Goal: Contribute content: Contribute content

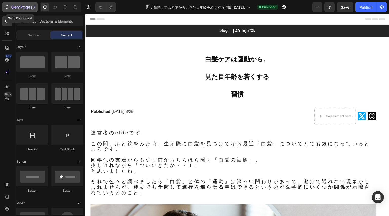
click at [10, 7] on div "7" at bounding box center [19, 7] width 31 height 6
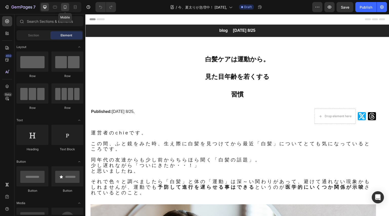
click at [65, 7] on icon at bounding box center [64, 7] width 5 height 5
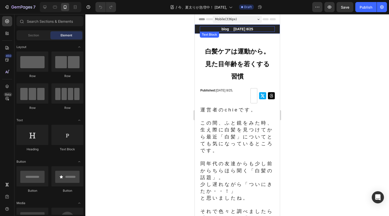
click at [249, 31] on p "blog　 [DATE] 8/25" at bounding box center [237, 29] width 74 height 5
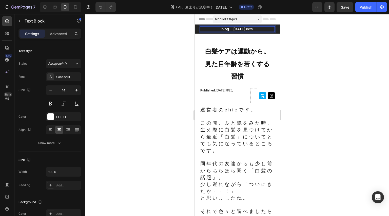
click at [251, 27] on p "blog　 [DATE] 8/25" at bounding box center [237, 29] width 74 height 5
click at [251, 60] on span "見た目年齢を若くする" at bounding box center [237, 63] width 65 height 7
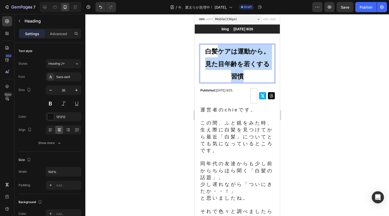
drag, startPoint x: 217, startPoint y: 52, endPoint x: 247, endPoint y: 79, distance: 40.5
click at [247, 79] on p "白髪ケアは運動から。 見た目年齢を若くする 習慣" at bounding box center [237, 64] width 74 height 38
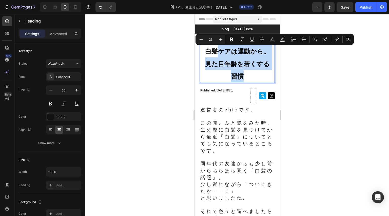
click at [225, 69] on p "白髪ケアは運動から。 見た目年齢を若くする 習慣" at bounding box center [237, 64] width 74 height 38
click at [227, 62] on span "見た目年齢を若くする" at bounding box center [237, 63] width 65 height 7
drag, startPoint x: 216, startPoint y: 51, endPoint x: 241, endPoint y: 77, distance: 36.0
click at [241, 77] on p "白髪ケアは運動から。 見た目年齢を若くする 習慣" at bounding box center [237, 64] width 74 height 38
click at [229, 63] on span "見た目年齢を若くする" at bounding box center [237, 63] width 65 height 7
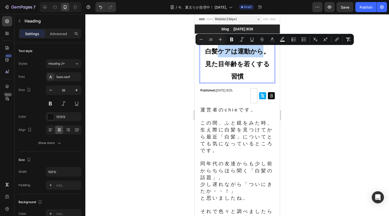
drag, startPoint x: 215, startPoint y: 55, endPoint x: 262, endPoint y: 55, distance: 46.3
click at [262, 55] on span "白髪ケアは運動から。" at bounding box center [237, 51] width 65 height 7
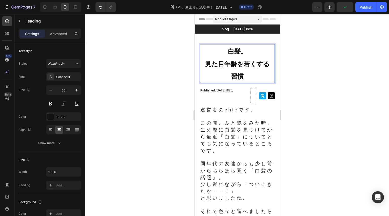
click at [226, 57] on p "白髪。 見た目年齢を若くする 習慣" at bounding box center [237, 64] width 74 height 38
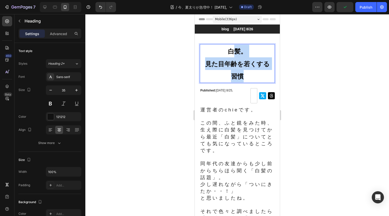
drag, startPoint x: 232, startPoint y: 55, endPoint x: 246, endPoint y: 75, distance: 24.2
click at [246, 75] on p "白髪。 見た目年齢を若くする 習慣" at bounding box center [237, 64] width 74 height 38
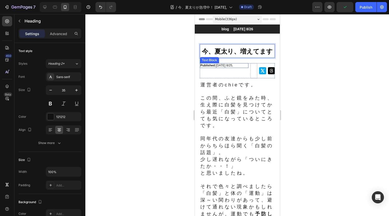
click at [231, 64] on p "Published: [DATE] 8/25," at bounding box center [224, 66] width 48 height 4
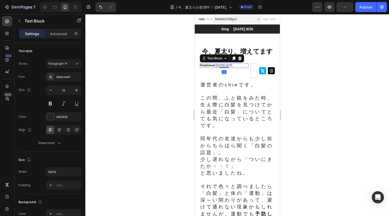
click at [228, 68] on div "Published: [DATE] 8/25," at bounding box center [223, 65] width 49 height 5
click at [230, 65] on p "Published: [DATE] 8/25," at bounding box center [224, 66] width 48 height 4
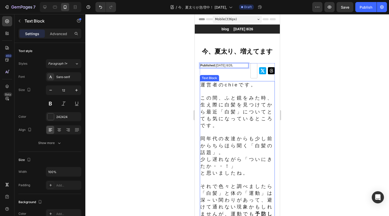
click at [239, 101] on span "この間、ふと鏡をみた時、生え際に白髪を見つけてから最近「白髪」についてとても気になっているところです。" at bounding box center [236, 111] width 73 height 33
drag, startPoint x: 239, startPoint y: 101, endPoint x: 227, endPoint y: 97, distance: 11.7
click at [238, 101] on span "この間、ふと鏡をみた時、生え際に白髪を見つけてから最近「白髪」についてとても気になっているところです。" at bounding box center [236, 111] width 73 height 33
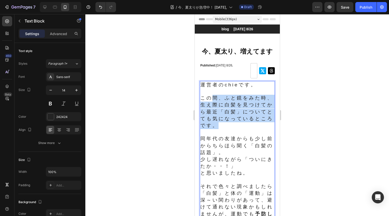
drag, startPoint x: 214, startPoint y: 98, endPoint x: 246, endPoint y: 124, distance: 41.6
click at [246, 124] on span "この間、ふと鏡をみた時、生え際に白髪を見つけてから最近「白髪」についてとても気になっているところです。" at bounding box center [236, 111] width 73 height 33
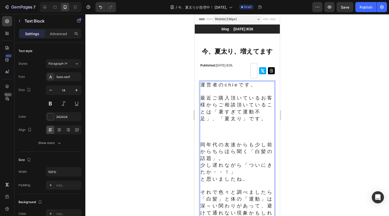
click at [223, 114] on span "最近ご購入頂いているお客様からご相談頂いていることは「暑すぎて運動不足」、「夏太り」です。" at bounding box center [236, 108] width 73 height 26
click at [226, 106] on span "最近ご購入頂いているお客様からご相談頂いていることは「暑すぎて運動不足」、「夏太り」です。" at bounding box center [236, 108] width 73 height 26
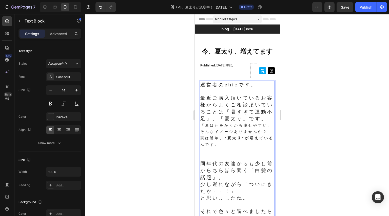
click at [199, 135] on div "運営者のchieです。 最近ご購入頂いているお客様からよくご相談頂いていることは「暑すぎて運動不足」、「夏太り」です。 「夏は汗をかくから痩せやすい」 そんな…" at bounding box center [236, 176] width 75 height 190
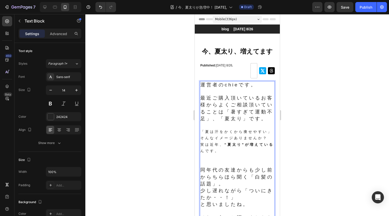
click at [244, 141] on p "「夏は汗をかくから痩せやすい」 そんなイメージありませんか？" at bounding box center [237, 135] width 74 height 13
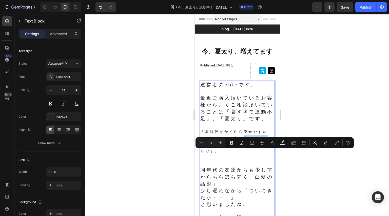
drag, startPoint x: 244, startPoint y: 153, endPoint x: 270, endPoint y: 153, distance: 25.3
click at [270, 141] on p "「夏は汗をかくから痩せやすい」 そんなイメージありませんか？" at bounding box center [237, 135] width 74 height 13
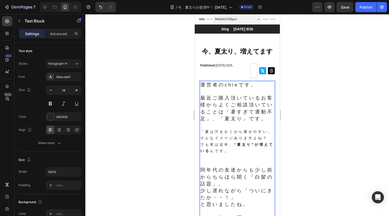
click at [255, 154] on p "でも実は近年、 “夏太り”が増えている んです。" at bounding box center [237, 148] width 74 height 13
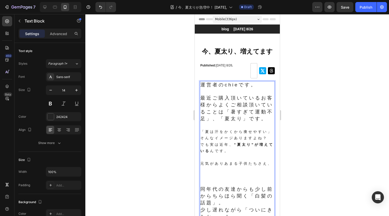
scroll to position [15, 0]
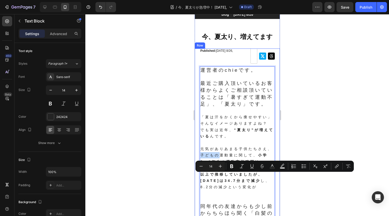
drag, startPoint x: 218, startPoint y: 177, endPoint x: 198, endPoint y: 178, distance: 19.7
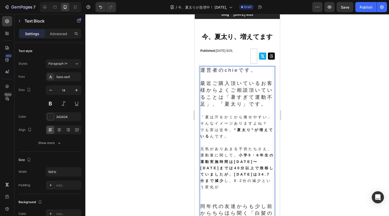
click at [246, 171] on p "元気がありあまる子供たちさえ、運動量に関して、 小学5・6年生の運動実施時間は[DATE]〜[DATE]までは40分以上で推移していましたが、[DATE]は3…" at bounding box center [237, 168] width 74 height 45
click at [241, 176] on strong "小学5・6年生の運動実施時間は[DATE]〜[DATE]までは40分以上で推移していましたが、[DATE]は34.7分まで減少" at bounding box center [236, 168] width 72 height 30
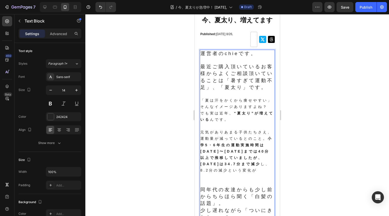
scroll to position [40, 0]
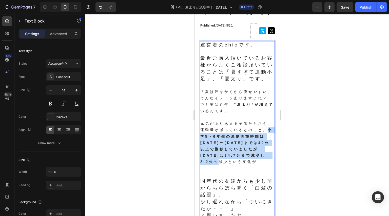
drag, startPoint x: 209, startPoint y: 150, endPoint x: 217, endPoint y: 177, distance: 28.3
click at [217, 165] on p "元気がありあまる子供たちさえ、運動量が減っているとのこと。 小学5・6年生の運動実施時間は[DATE]〜[DATE]までは40分以上で推移していましたが、[D…" at bounding box center [237, 143] width 74 height 45
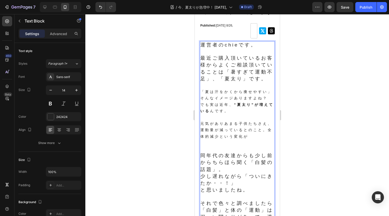
click at [225, 140] on p "元気がありあまる子供たちさえ、運動量が減っているとのこと。全体的減少という変化が" at bounding box center [237, 130] width 74 height 19
click at [207, 140] on p "元気がありあまっている子供たちさえ、運動量が減っているとのこと。全体的な減少という変化が" at bounding box center [237, 130] width 74 height 19
click at [217, 140] on p "元気がありあまっている子供たちでさえ、運動量が減っているとのこと。全体的な減少という変化が" at bounding box center [237, 130] width 74 height 19
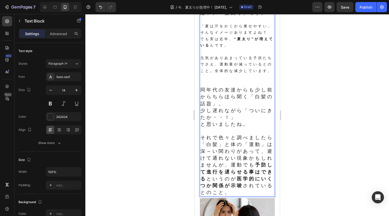
scroll to position [152, 0]
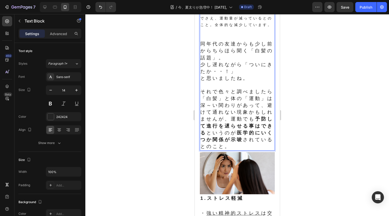
click at [236, 124] on span "それで色々と調べましたら「白髪」と体の「運動」は深～い関わりがあって、避けて通れない現象かもしれませんが、運動でも 予防して進行を遅らせる事はできる というの…" at bounding box center [236, 119] width 73 height 60
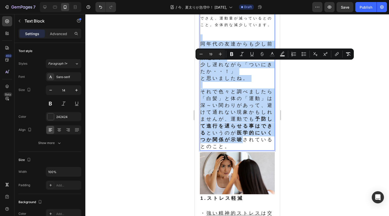
drag, startPoint x: 223, startPoint y: 173, endPoint x: 202, endPoint y: 61, distance: 113.5
click at [202, 61] on div "運営者のchieです。 最近ご購入頂いているお客様からよくご相談頂いていることは「暑すぎて運動不足」、「夏太り」です。 「夏は汗をかくから痩せやすい」 そんな…" at bounding box center [236, 40] width 75 height 222
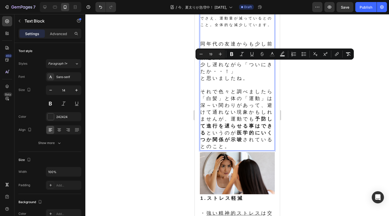
click at [207, 135] on strong "予防して進行を遅らせる事はできる" at bounding box center [236, 125] width 73 height 19
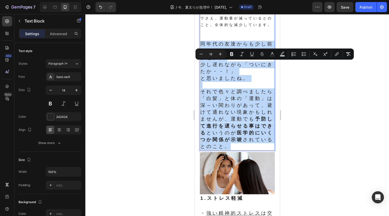
drag, startPoint x: 219, startPoint y: 175, endPoint x: 202, endPoint y: 67, distance: 109.5
click at [202, 67] on div "運営者のchieです。 最近ご購入頂いているお客様からよくご相談頂いていることは「暑すぎて運動不足」、「夏太り」です。 「夏は汗をかくから痩せやすい」 そんな…" at bounding box center [236, 40] width 75 height 222
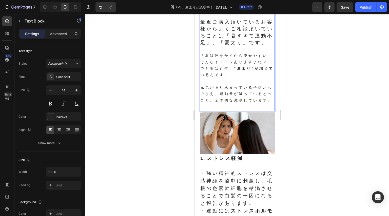
scroll to position [126, 0]
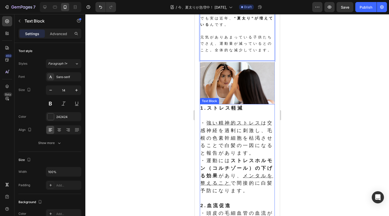
click at [237, 111] on strong "1.ストレス軽減" at bounding box center [221, 107] width 43 height 5
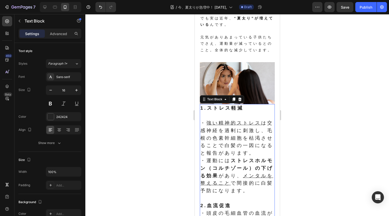
click at [237, 111] on strong "1.ストレス軽減" at bounding box center [221, 107] width 43 height 5
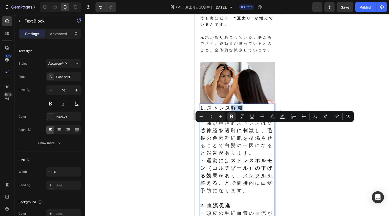
click at [240, 111] on strong "1.ストレス軽減" at bounding box center [221, 107] width 43 height 5
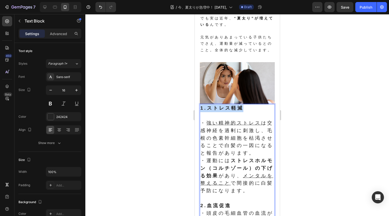
drag, startPoint x: 245, startPoint y: 127, endPoint x: 201, endPoint y: 128, distance: 44.0
click at [201, 112] on p "1.ストレス軽減" at bounding box center [237, 109] width 74 height 8
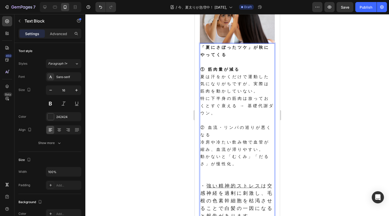
scroll to position [221, 0]
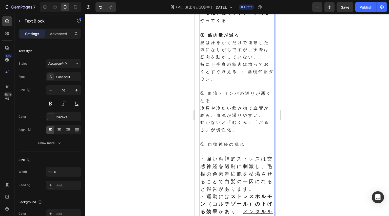
click at [248, 149] on p "③ 自律神経の乱れ" at bounding box center [237, 144] width 74 height 7
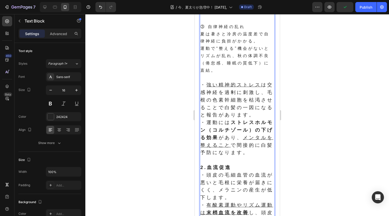
scroll to position [348, 0]
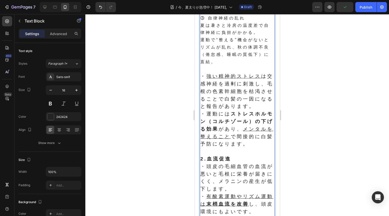
click at [211, 104] on span "・ 強い精神的ストレス は交感神経を過剰に刺激し、毛根の色素幹細胞を枯渇させることで白髪の一因になると報告があります。" at bounding box center [236, 91] width 73 height 35
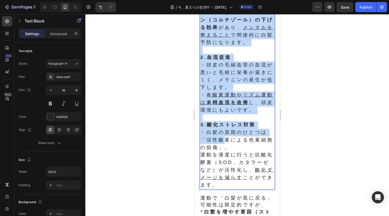
scroll to position [500, 0]
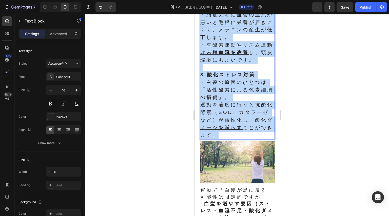
drag, startPoint x: 201, startPoint y: 96, endPoint x: 243, endPoint y: 168, distance: 82.9
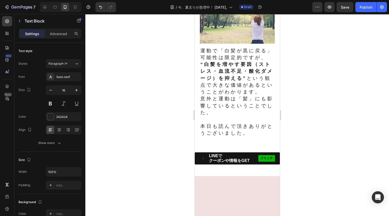
scroll to position [407, 0]
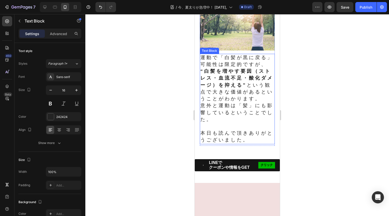
click at [215, 88] on strong "“白髪を増やす要因（ストレス・血流不足・酸化ダメージ）を抑える”" at bounding box center [236, 78] width 73 height 19
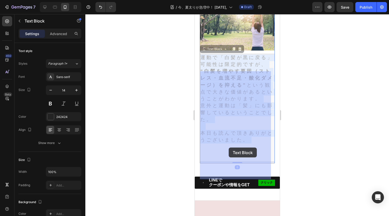
drag, startPoint x: 208, startPoint y: 77, endPoint x: 222, endPoint y: 148, distance: 72.6
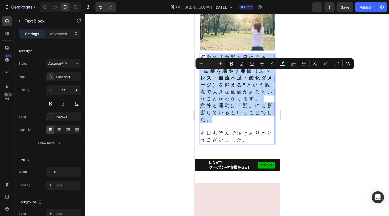
drag, startPoint x: 222, startPoint y: 154, endPoint x: 205, endPoint y: 75, distance: 81.0
click at [205, 75] on div "運動で「白髪が黒に戻る」可能性は限定的ですが、 “白髪を増やす要因（ストレス・血流不足・酸化ダメージ）を抑える” という観点で大きな価値があるということがわか…" at bounding box center [236, 99] width 75 height 91
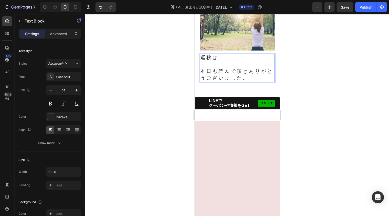
click at [205, 60] on span "運秋は" at bounding box center [209, 57] width 18 height 5
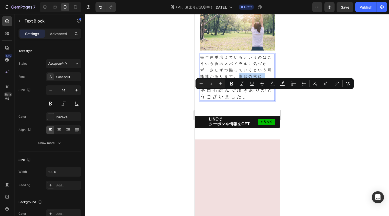
drag, startPoint x: 249, startPoint y: 96, endPoint x: 251, endPoint y: 105, distance: 9.4
click at [251, 101] on div "毎年体重増えているというのはこういう負のスパイラルに気づかず、少しずつ陥っていくという可能性があります。食欲の秋に 本日も読んで頂きありがとうございました。" at bounding box center [236, 77] width 75 height 47
copy div "食欲の秋に"
click at [242, 87] on p "Rich Text Editor. Editing area: main" at bounding box center [237, 83] width 74 height 7
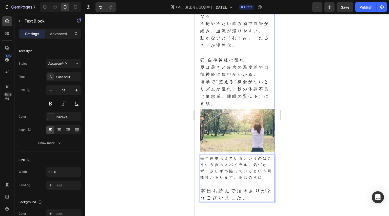
scroll to position [331, 0]
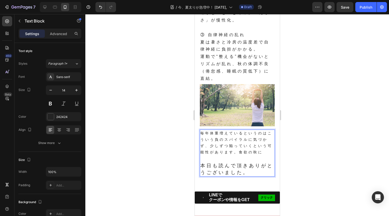
click at [201, 150] on p "毎年体重増えているというのはこういう負のスパイラルに気づかず、少しずつ陥っていくという可能性があります。食欲の秋に" at bounding box center [237, 143] width 74 height 26
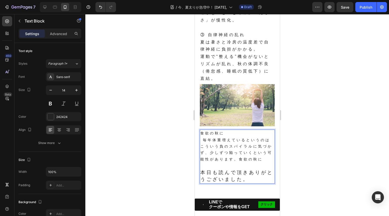
click at [224, 137] on p "食欲の秋に" at bounding box center [237, 133] width 74 height 6
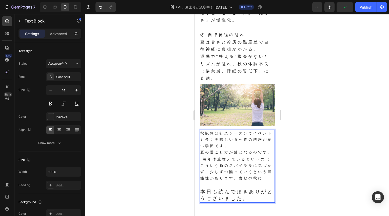
click at [202, 182] on p "毎年体重増えているというのはこういう負のスパイラルに気づかず、少しずつ陥っていくという可能性があります。食欲の秋に" at bounding box center [237, 169] width 74 height 26
click at [219, 181] on p "夏の過ごし方が鍵となるのです。毎年体重増えているというのはこういう負のスパイラルに気づかず、少しずつ陥っていくという可能性があります。食欲の秋に" at bounding box center [237, 165] width 74 height 32
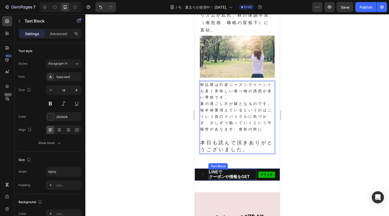
scroll to position [382, 0]
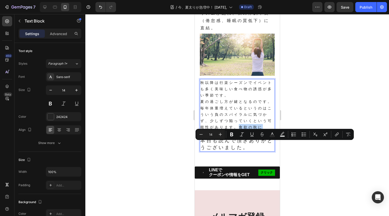
drag, startPoint x: 258, startPoint y: 146, endPoint x: 261, endPoint y: 153, distance: 7.9
click at [261, 131] on p "夏の過ごし方が鍵となるのです。毎年体重増えているというのはこういう負のスパイラルに気づかず、少しずつ陥っていくという可能性があります。食欲の秋に" at bounding box center [237, 115] width 74 height 32
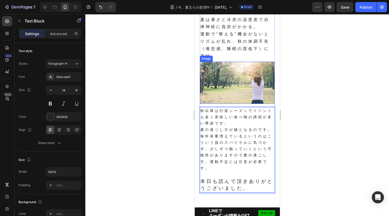
scroll to position [379, 0]
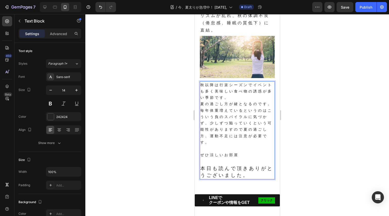
click at [251, 152] on p "Rich Text Editor. Editing area: main" at bounding box center [237, 149] width 74 height 6
click at [249, 158] on p "ぜひ涼しいお部屋" at bounding box center [237, 155] width 74 height 6
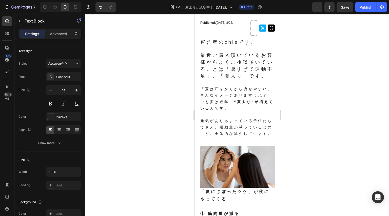
scroll to position [0, 0]
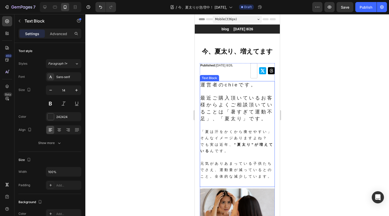
click at [209, 95] on span "最近ご購入頂いているお客様からよくご相談頂いていることは「暑すぎて運動不足」、「夏太り」です。" at bounding box center [236, 108] width 73 height 26
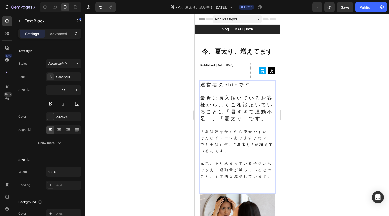
click at [236, 114] on span "最近ご購入頂いているお客様からよくご相談頂いていることは「暑すぎて運動不足」、「夏太り」です。" at bounding box center [236, 108] width 73 height 26
click at [213, 122] on p "最近ご購入頂いているお客様からよくご相談頂いていること、「暑すぎて運動不足」、「夏太り」です。" at bounding box center [237, 109] width 74 height 28
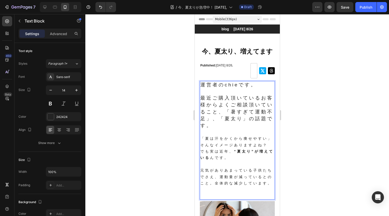
click at [209, 94] on p "Rich Text Editor. Editing area: main" at bounding box center [237, 92] width 74 height 6
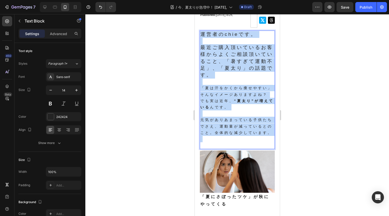
drag, startPoint x: 202, startPoint y: 86, endPoint x: 233, endPoint y: 160, distance: 79.7
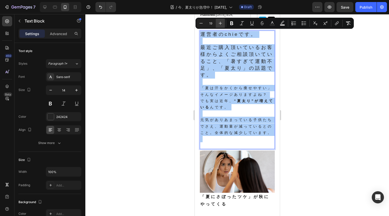
click at [222, 19] on button "Plus" at bounding box center [220, 23] width 9 height 9
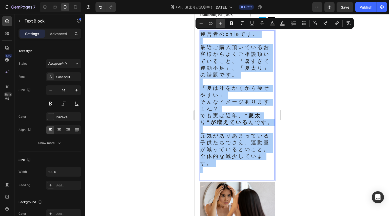
click at [222, 25] on icon "Editor contextual toolbar" at bounding box center [220, 23] width 5 height 5
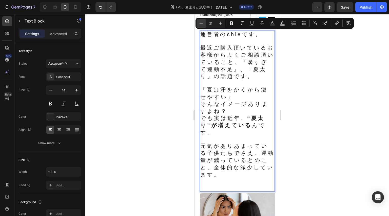
click at [201, 25] on icon "Editor contextual toolbar" at bounding box center [200, 23] width 5 height 5
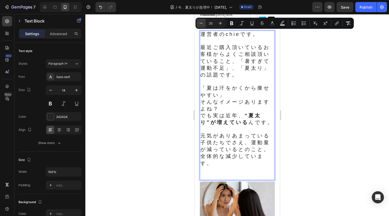
click at [201, 25] on icon "Editor contextual toolbar" at bounding box center [200, 23] width 5 height 5
type input "19"
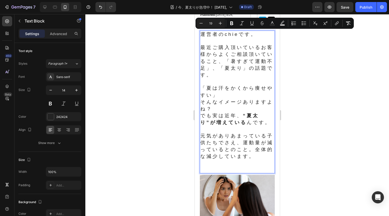
click at [237, 81] on p "Rich Text Editor. Editing area: main" at bounding box center [237, 82] width 74 height 6
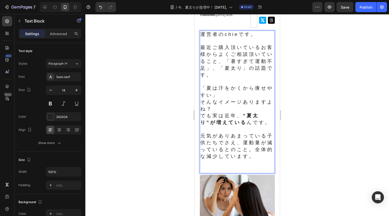
click at [214, 173] on p "Rich Text Editor. Editing area: main" at bounding box center [237, 166] width 74 height 13
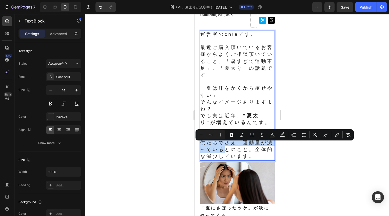
drag, startPoint x: 202, startPoint y: 147, endPoint x: 237, endPoint y: 153, distance: 35.1
click at [237, 153] on span "元気がありあまっている子供たちでさえ、運動量が減っているとのこと。全体的な減少しています。" at bounding box center [236, 146] width 73 height 26
click at [250, 136] on icon "Editor contextual toolbar" at bounding box center [251, 135] width 5 height 5
click at [247, 159] on span "元気がありあまっている 子供たちでさえ、運動量が減っている とのこと。全体的な減少しています。" at bounding box center [236, 146] width 73 height 26
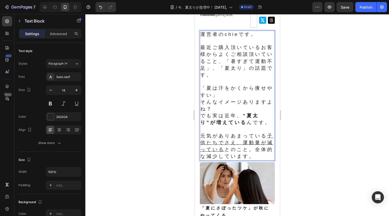
click at [218, 159] on span "元気がありあまっている 子供たちでさえ、運動量が減っている とのこと。全体的な減少しています。" at bounding box center [236, 146] width 73 height 26
click at [224, 159] on span "元気がありあまっている 子供たちでさえ、運動量が減っている とのこと。全体的な減少しています。" at bounding box center [236, 146] width 73 height 26
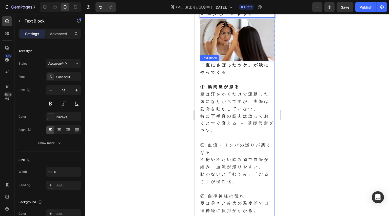
scroll to position [228, 0]
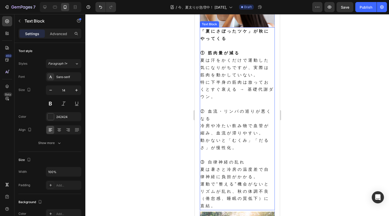
click at [217, 43] on p "「夏にさぼったツケ」が秋にやってくる" at bounding box center [237, 35] width 74 height 15
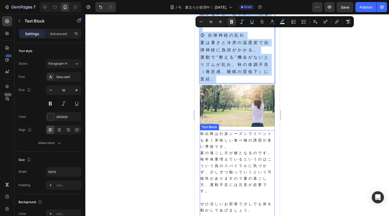
scroll to position [354, 0]
drag, startPoint x: 201, startPoint y: 41, endPoint x: 238, endPoint y: 98, distance: 68.0
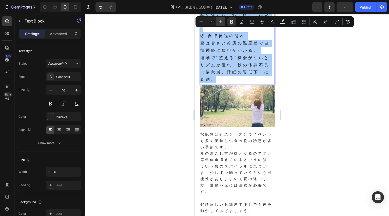
click at [223, 24] on button "Plus" at bounding box center [220, 21] width 9 height 9
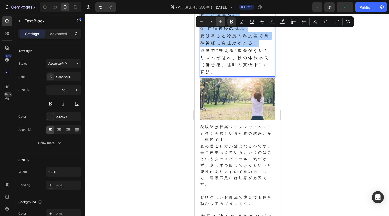
click at [223, 24] on button "Plus" at bounding box center [220, 21] width 9 height 9
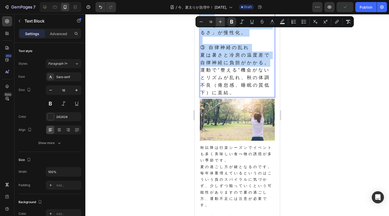
scroll to position [365, 0]
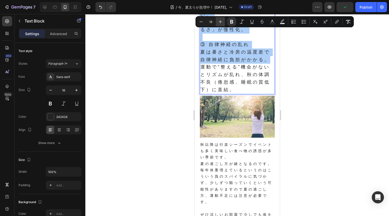
click at [221, 24] on button "Plus" at bounding box center [220, 21] width 9 height 9
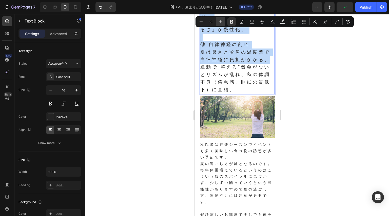
type input "19"
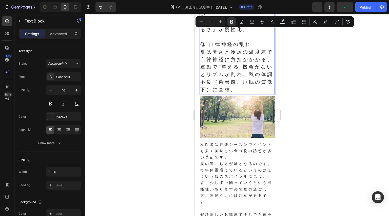
click at [216, 47] on span "③ 自律神経の乱れ" at bounding box center [225, 44] width 51 height 5
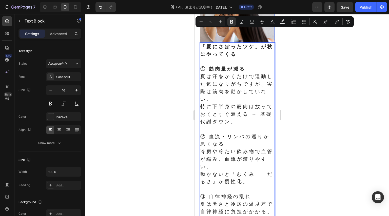
scroll to position [162, 0]
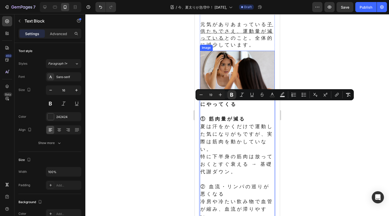
click at [225, 71] on img at bounding box center [236, 72] width 75 height 42
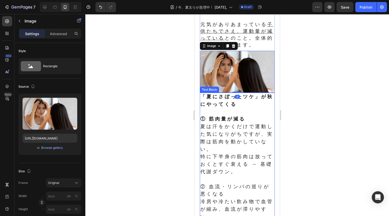
click at [244, 153] on p "夏は汗をかくだけで運動した気になりがちですが、実際は筋肉を動かしていない。" at bounding box center [237, 138] width 74 height 30
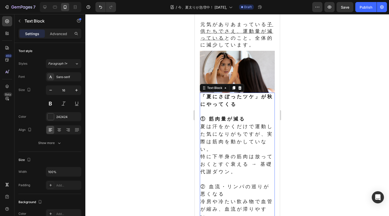
scroll to position [213, 0]
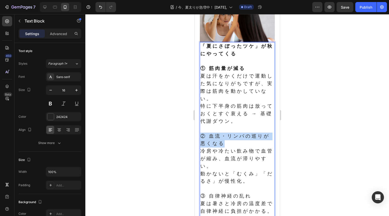
drag, startPoint x: 202, startPoint y: 146, endPoint x: 225, endPoint y: 154, distance: 23.9
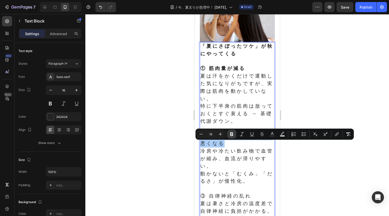
click at [235, 136] on button "Bold" at bounding box center [231, 134] width 9 height 9
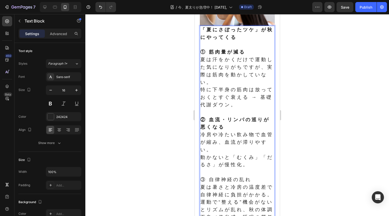
scroll to position [238, 0]
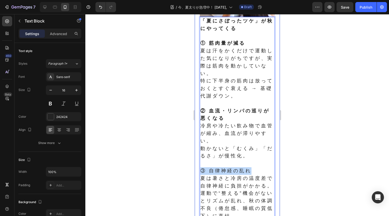
drag, startPoint x: 255, startPoint y: 183, endPoint x: 196, endPoint y: 182, distance: 58.7
click at [196, 182] on div "Published: [DATE] 8/26, Text Block Icon Icon Row Row 運営者のchieです。 最近ご購入頂いているお客様か…" at bounding box center [236, 99] width 85 height 549
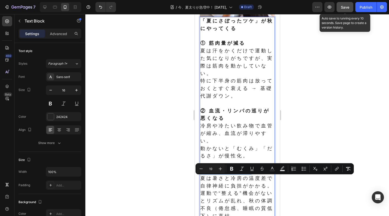
click at [346, 10] on button "Save" at bounding box center [344, 7] width 17 height 10
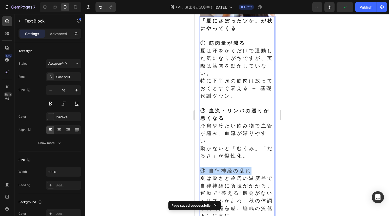
drag, startPoint x: 252, startPoint y: 180, endPoint x: 201, endPoint y: 180, distance: 51.1
click at [201, 175] on p "③ 自律神経の乱れ" at bounding box center [237, 171] width 74 height 8
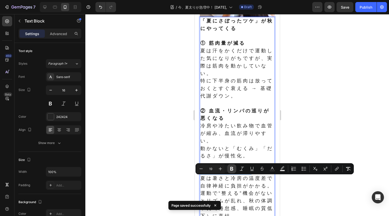
click at [233, 168] on icon "Editor contextual toolbar" at bounding box center [231, 169] width 3 height 4
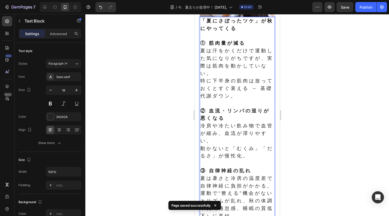
click at [226, 76] on span "夏は汗をかくだけで運動した気になりがちですが、実際は筋肉を動かしていない。" at bounding box center [236, 62] width 73 height 28
drag, startPoint x: 250, startPoint y: 69, endPoint x: 261, endPoint y: 71, distance: 10.9
click at [261, 71] on p "夏は汗をかくだけで運動した気になりがちですが、実際は筋肉を動かしていない。" at bounding box center [237, 62] width 74 height 30
click at [245, 77] on p "夏は汗をかくだけで運動した気になりがちですが、実際は筋肉を動かしていない。" at bounding box center [237, 62] width 74 height 30
drag, startPoint x: 256, startPoint y: 98, endPoint x: 263, endPoint y: 99, distance: 6.4
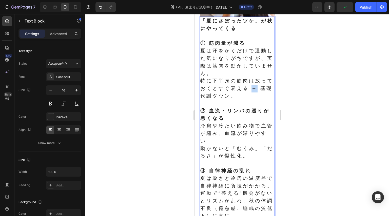
click at [263, 99] on p "特に下半身の筋肉は放っておくとすぐ衰える → 基礎代謝ダウン。" at bounding box center [237, 88] width 74 height 23
drag, startPoint x: 236, startPoint y: 32, endPoint x: 202, endPoint y: 30, distance: 33.4
click at [202, 30] on strong "しまいます。「夏にさぼったツケ」が秋にやってくる" at bounding box center [236, 24] width 73 height 13
click at [256, 99] on span "特に下半身の筋肉は放っておくとすぐ衰えて 基礎代謝ダウン。" at bounding box center [236, 88] width 73 height 20
click at [260, 97] on span "特に下半身の筋肉は放っておくとすぐ衰えます基礎代謝ダウン。" at bounding box center [236, 88] width 73 height 20
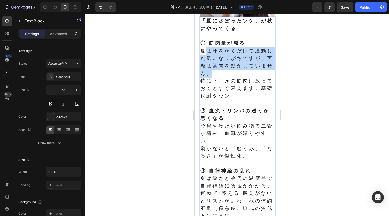
drag, startPoint x: 203, startPoint y: 61, endPoint x: 233, endPoint y: 85, distance: 38.6
click at [233, 76] on span "夏は汗をかくだけで運動した気になりがちですが、実際は筋肉を動かしていません。" at bounding box center [236, 62] width 73 height 28
click at [225, 76] on span "夏は汗をかくだけで運動した気になりがちですが、実際は筋肉を動かしていません。" at bounding box center [236, 62] width 73 height 28
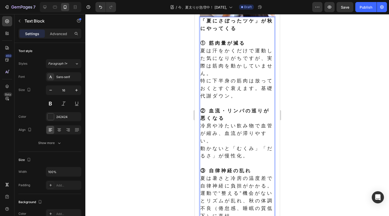
click at [220, 73] on span "夏は汗をかくだけで運動した気になりがちですが、実際は筋肉を動かしていません。" at bounding box center [236, 62] width 73 height 28
drag, startPoint x: 222, startPoint y: 78, endPoint x: 230, endPoint y: 82, distance: 9.3
click at [230, 76] on span "夏は汗をかくだけで運動した気になりがちですが、実際は筋肉を動かしていません。" at bounding box center [236, 62] width 73 height 28
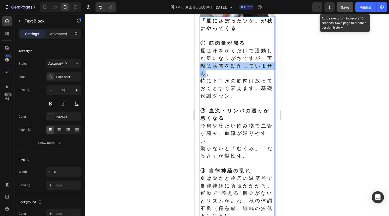
click at [347, 5] on span "Save" at bounding box center [345, 7] width 8 height 4
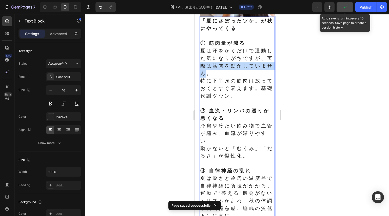
click at [215, 76] on span "夏は汗をかくだけで運動した気になりがちですが、実際は筋肉を動かしていません。" at bounding box center [236, 62] width 73 height 28
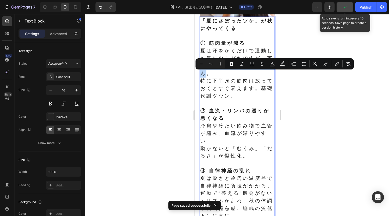
click at [233, 76] on span "夏は汗をかくだけで運動した気になりがちですが、実際は筋肉を動かしていません。" at bounding box center [236, 62] width 73 height 28
click at [221, 77] on p "夏は汗をかくだけで運動した気になりがちですが、実際は筋肉を動かしていません。" at bounding box center [237, 62] width 74 height 30
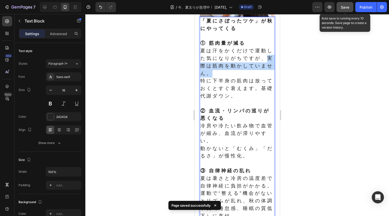
drag, startPoint x: 225, startPoint y: 78, endPoint x: 233, endPoint y: 82, distance: 9.0
click at [233, 76] on span "夏は汗をかくだけで運動した気になりがちですが、実際は筋肉を動かしていません。" at bounding box center [236, 62] width 73 height 28
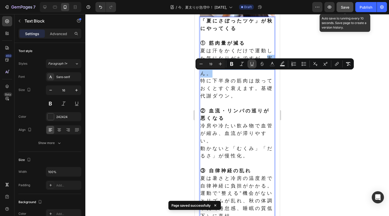
click at [250, 65] on icon "Editor contextual toolbar" at bounding box center [251, 63] width 5 height 5
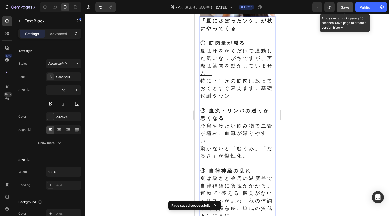
click at [245, 89] on span "特に下半身の筋肉は放っておくとすぐ衰えます。基礎代謝ダウン。" at bounding box center [236, 88] width 73 height 20
click at [250, 100] on p "特に下半身の筋肉は放っておくとすぐ衰えます。基礎代謝ダウン。" at bounding box center [237, 88] width 74 height 23
click at [241, 108] on p "Rich Text Editor. Editing area: main" at bounding box center [237, 103] width 74 height 7
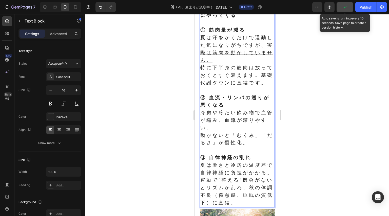
scroll to position [263, 0]
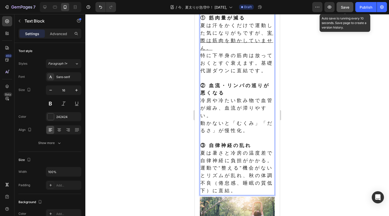
click at [217, 118] on span "冷房や冷たい飲み物で血管が縮み、血流が滞りやすい。" at bounding box center [236, 108] width 73 height 20
click at [263, 135] on p "動かないと「むくみ」「だるさ」が慢性化。" at bounding box center [237, 127] width 74 height 15
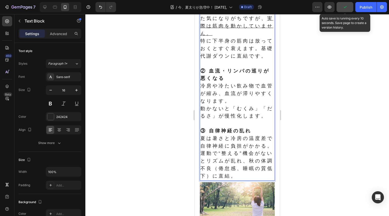
scroll to position [289, 0]
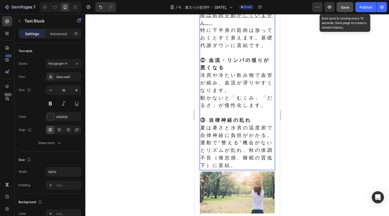
click at [219, 140] on p "夏は暑さと冷房の温度差で自律神経に負担がかかる。" at bounding box center [237, 131] width 74 height 15
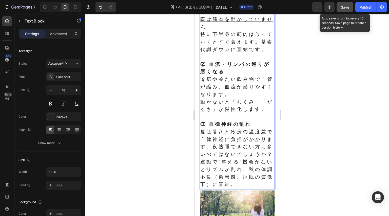
scroll to position [301, 0]
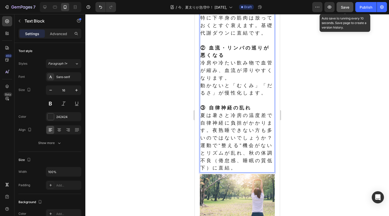
click at [252, 171] on span "運動で“整える”機会がないとリズムが乱れ、秋の体調不良（倦怠感、睡眠の質低下）に直結。" at bounding box center [236, 157] width 73 height 28
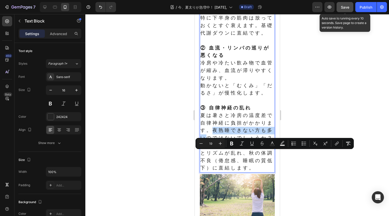
drag, startPoint x: 225, startPoint y: 154, endPoint x: 223, endPoint y: 162, distance: 9.0
click at [223, 141] on span "夏は暑さと冷房の温度差で自律神経に負担がかかります。夜熟睡できない方も多いのではないでしょうか？" at bounding box center [236, 127] width 73 height 28
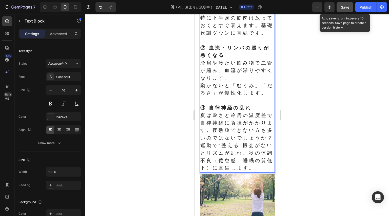
click at [229, 142] on p "夏は暑さと冷房の温度差で自律神経に負担がかかります。夜熟睡できない方も多いのではないでしょうか？" at bounding box center [237, 127] width 74 height 30
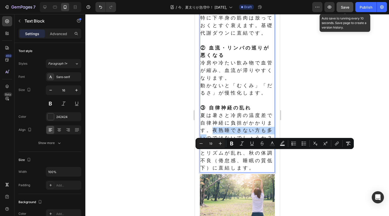
click at [226, 141] on span "夏は暑さと冷房の温度差で自律神経に負担がかかります。夜熟睡できない方も多いのではないでしょうか？" at bounding box center [236, 127] width 73 height 28
click at [253, 146] on icon "Editor contextual toolbar" at bounding box center [251, 143] width 5 height 5
click at [248, 171] on span "運動で“整える”機会がないとリズムが乱れ、秋の体調不良（倦怠感、睡眠の質低下）に直結します。" at bounding box center [236, 157] width 73 height 28
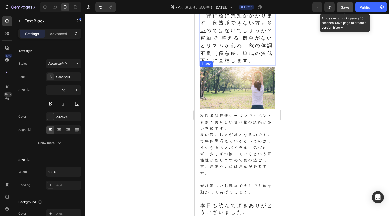
scroll to position [453, 0]
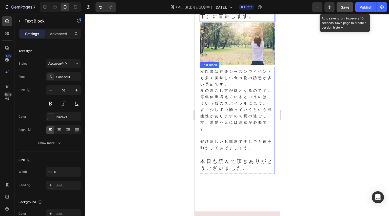
click at [220, 131] on p "夏の過ごし方が鍵となるのです。毎年体重増えているというのはこういう負のスパイラルに気づかず、少しずつ陥っていくという可能性がありますので夏の過ごし方、運動不足…" at bounding box center [237, 110] width 74 height 45
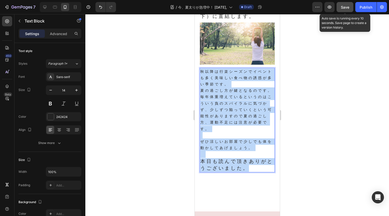
drag, startPoint x: 255, startPoint y: 204, endPoint x: 200, endPoint y: 110, distance: 108.6
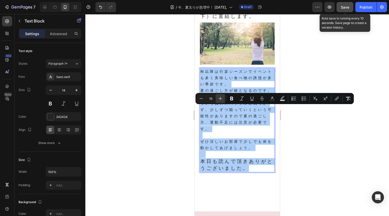
click at [222, 97] on icon "Editor contextual toolbar" at bounding box center [220, 98] width 5 height 5
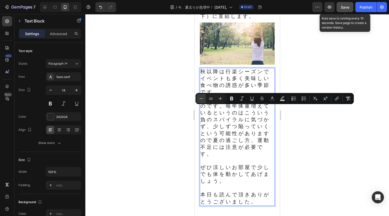
click at [200, 100] on icon "Editor contextual toolbar" at bounding box center [200, 98] width 5 height 5
type input "19"
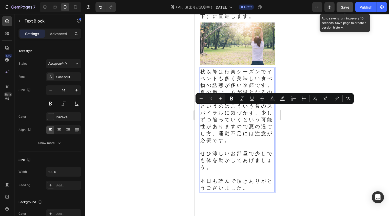
click at [216, 88] on span "秋以降は行楽シーズンでイベントも多く美味しい食べ物の誘惑が多い季節です。" at bounding box center [236, 78] width 73 height 19
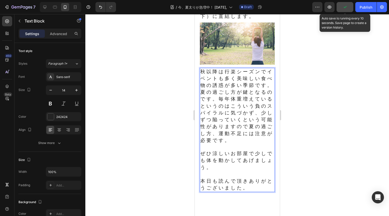
click at [228, 89] on p "秋以降は行楽シーズンでイベントも多く美味しい食べ物の誘惑が多い季節です。" at bounding box center [237, 79] width 74 height 21
click at [224, 143] on span "夏の過ごし方が鍵となるのです。毎年体重増えているというのはこういう負のスパイラルに気づかず、少しずつ陥っていくという可能性がありますので夏の過ごし方、運動不足…" at bounding box center [236, 116] width 73 height 53
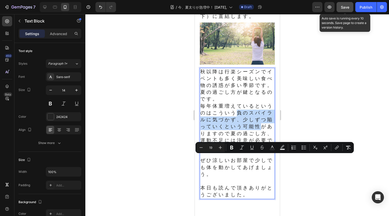
drag, startPoint x: 243, startPoint y: 158, endPoint x: 213, endPoint y: 181, distance: 37.7
click at [213, 150] on span "毎年体重増えているというのはこういう負のスパイラルに気づかず、少しずつ陥っていくという可能性がありますので夏の過ごし方、運動不足には注意が必要です。" at bounding box center [236, 126] width 73 height 47
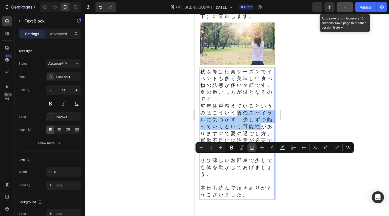
drag, startPoint x: 250, startPoint y: 148, endPoint x: 58, endPoint y: 140, distance: 193.0
click at [250, 148] on icon "Editor contextual toolbar" at bounding box center [251, 148] width 3 height 4
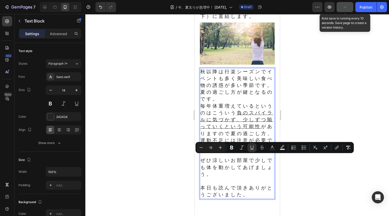
click at [247, 150] on span "毎年体重増えているというのはこういう 負のスパイラルに気づかず、少しずつ陥っていくという可能性 がありますので夏の過ごし方、運動不足には注意が必要です。" at bounding box center [236, 126] width 73 height 47
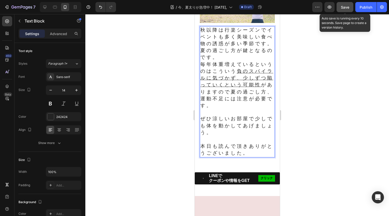
scroll to position [503, 0]
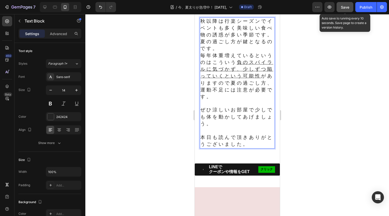
click at [218, 126] on span "ぜひ涼しいお部屋で少しでも体を動かしてあげましょう。" at bounding box center [236, 116] width 73 height 19
click at [243, 126] on span "ぜひ涼しいお部屋で少しでも体を動かしてあげましょう。" at bounding box center [236, 116] width 73 height 19
click at [248, 126] on span "ぜひ涼しいお部屋で少しでも体を動かしてあげましょう。" at bounding box center [236, 116] width 73 height 19
click at [249, 126] on span "ぜひ涼しいお部屋、涼しい朝晩に少しでも体を動かしてあげましょう。" at bounding box center [236, 116] width 73 height 19
click at [260, 126] on span "ぜひ涼しいお部屋や、涼しい朝晩に少しでも体を動かしてあげましょう。" at bounding box center [236, 116] width 73 height 19
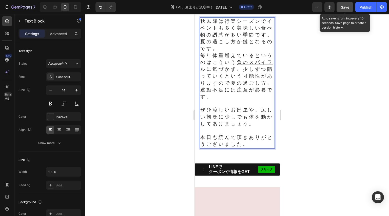
click at [263, 126] on span "ぜひ涼しいお部屋や、涼しい朝晩に少しでも体を動かしてあげましょう。" at bounding box center [236, 116] width 73 height 19
click at [257, 148] on p "本日も読んで頂きありがとうございました。" at bounding box center [237, 141] width 74 height 14
click at [345, 4] on button "button" at bounding box center [344, 7] width 17 height 10
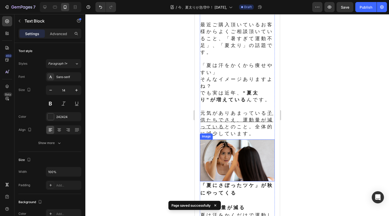
scroll to position [124, 0]
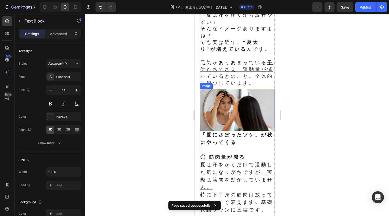
click at [249, 108] on img at bounding box center [236, 110] width 75 height 42
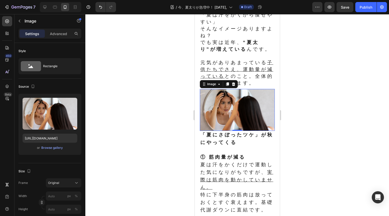
click at [245, 119] on img at bounding box center [236, 110] width 75 height 42
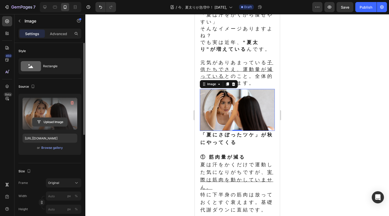
click at [50, 120] on input "file" at bounding box center [49, 122] width 35 height 9
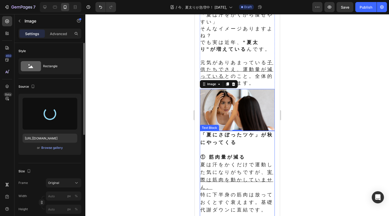
type input "[URL][DOMAIN_NAME]"
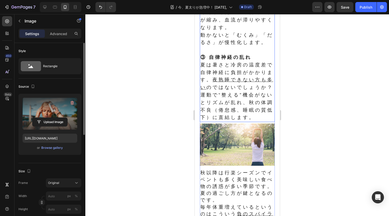
scroll to position [428, 0]
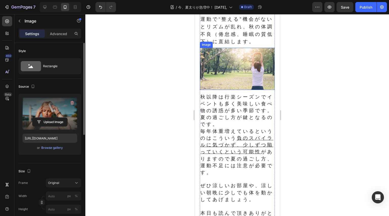
click at [245, 90] on img at bounding box center [236, 69] width 75 height 42
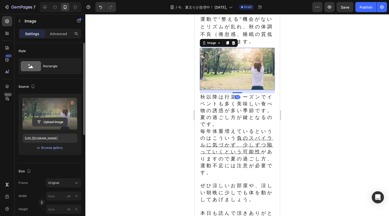
click at [59, 124] on input "file" at bounding box center [49, 122] width 35 height 9
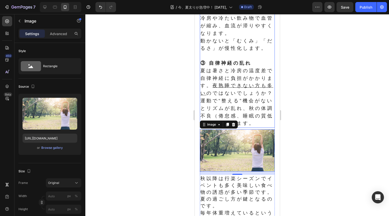
scroll to position [352, 0]
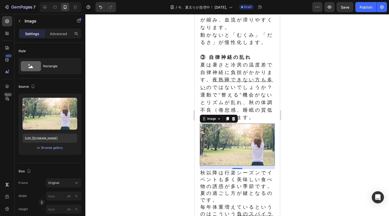
click at [241, 166] on img at bounding box center [236, 145] width 75 height 42
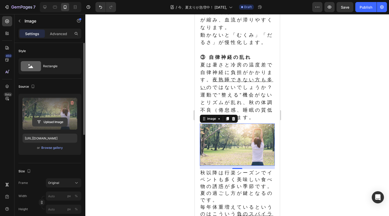
click at [56, 122] on input "file" at bounding box center [49, 122] width 35 height 9
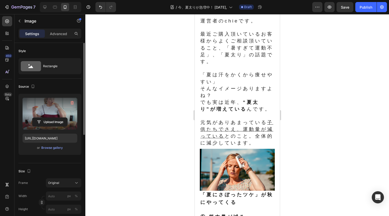
scroll to position [23, 0]
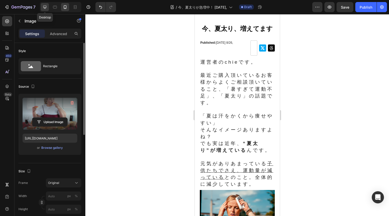
drag, startPoint x: 45, startPoint y: 5, endPoint x: 79, endPoint y: 49, distance: 55.3
click at [45, 5] on icon at bounding box center [44, 7] width 5 height 5
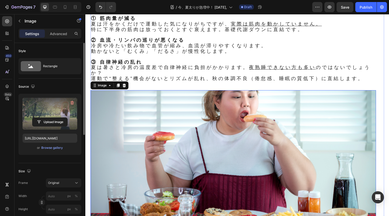
scroll to position [313, 0]
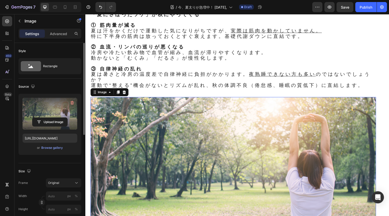
click at [241, 149] on img at bounding box center [232, 177] width 285 height 161
click at [59, 149] on div "Browse gallery" at bounding box center [52, 148] width 22 height 5
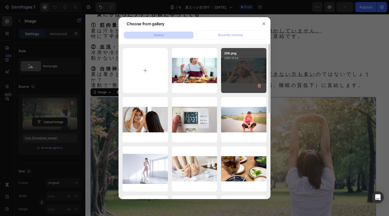
click at [240, 62] on div "206.png 2981.18 kb" at bounding box center [243, 70] width 45 height 45
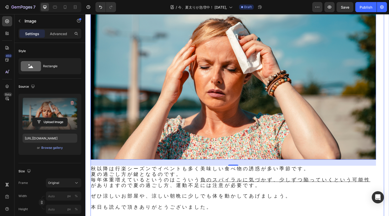
scroll to position [440, 0]
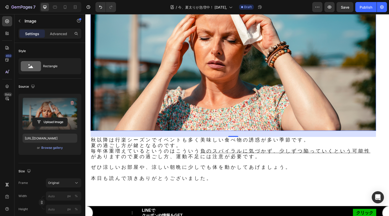
click at [155, 76] on img at bounding box center [232, 51] width 285 height 161
click at [59, 150] on div "Browse gallery" at bounding box center [52, 148] width 22 height 5
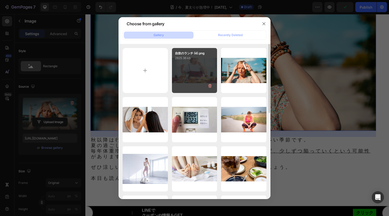
click at [180, 71] on div "自炊のランチ (4).png 2825.36 kb" at bounding box center [194, 70] width 45 height 45
type input "[URL][DOMAIN_NAME]"
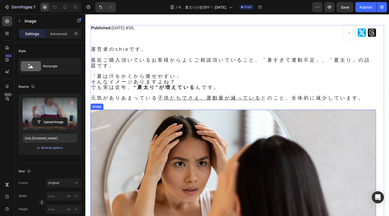
scroll to position [51, 0]
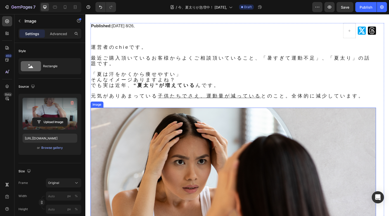
click at [220, 159] on img at bounding box center [232, 188] width 285 height 161
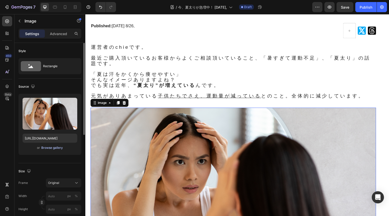
click at [50, 147] on div "Browse gallery" at bounding box center [52, 148] width 22 height 5
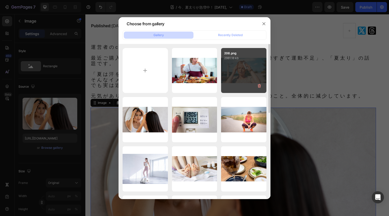
click at [239, 71] on div "206.png 2981.18 kb" at bounding box center [243, 70] width 45 height 45
type input "[URL][DOMAIN_NAME]"
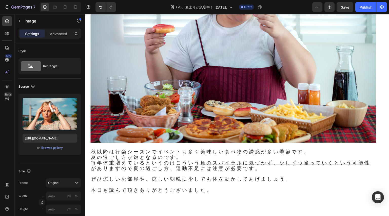
scroll to position [455, 0]
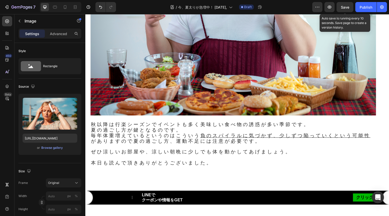
click at [341, 8] on span "Save" at bounding box center [345, 7] width 8 height 4
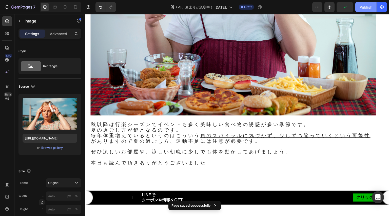
click at [358, 6] on button "Publish" at bounding box center [365, 7] width 21 height 10
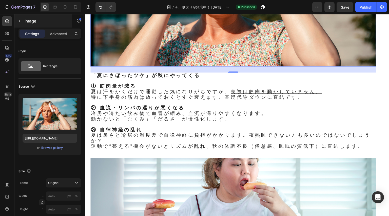
scroll to position [253, 0]
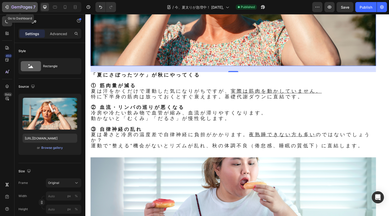
click at [8, 6] on icon "button" at bounding box center [6, 7] width 5 height 5
